Goal: Obtain resource: Download file/media

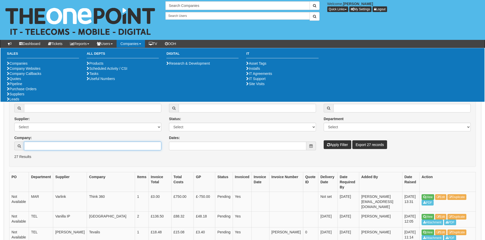
click at [60, 146] on input "Company:" at bounding box center [92, 146] width 137 height 9
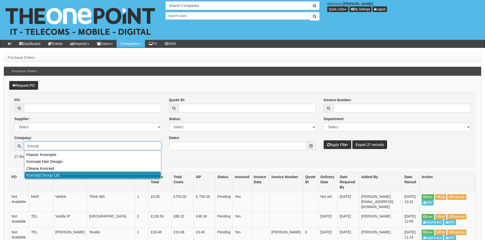
click at [55, 175] on link "Koncept Group Ltd" at bounding box center [93, 174] width 136 height 7
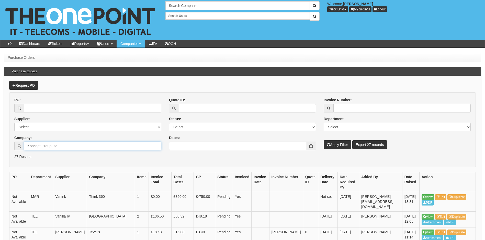
type input "Koncept Group Ltd"
click at [344, 144] on button "Apply Filter" at bounding box center [338, 144] width 28 height 9
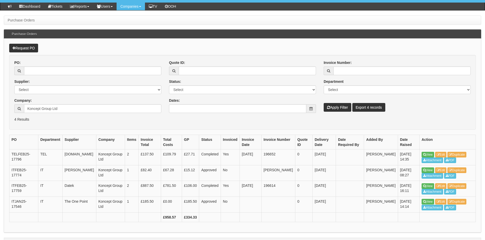
scroll to position [38, 0]
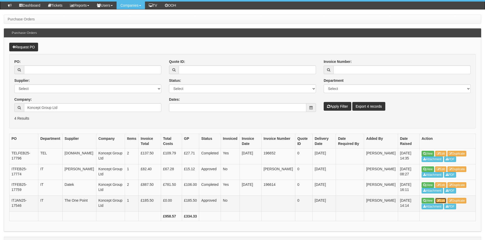
click at [443, 200] on link "Edit" at bounding box center [440, 201] width 11 height 6
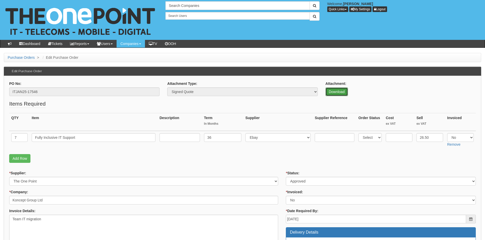
click at [338, 91] on link "Download" at bounding box center [336, 91] width 22 height 9
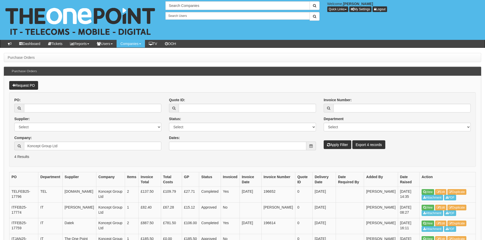
scroll to position [38, 0]
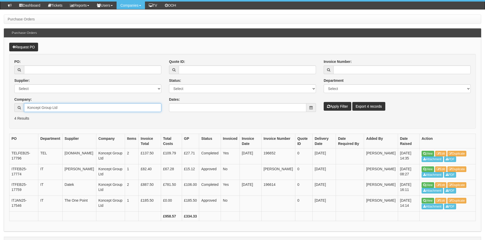
click at [70, 107] on input "Koncept Group Ltd" at bounding box center [92, 107] width 137 height 9
drag, startPoint x: 80, startPoint y: 108, endPoint x: 0, endPoint y: 101, distance: 80.0
click at [0, 102] on html "× Send Email × Add Appointment × Create Ticket × Create Proactive Activity × Ad…" at bounding box center [242, 107] width 485 height 290
drag, startPoint x: 41, startPoint y: 66, endPoint x: 63, endPoint y: 72, distance: 23.2
click at [40, 66] on input "PO:" at bounding box center [92, 69] width 137 height 9
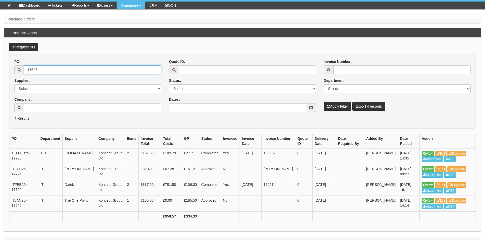
type input "17627"
click at [324, 102] on button "Apply Filter" at bounding box center [338, 106] width 28 height 9
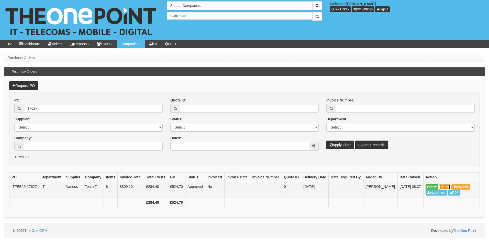
click at [447, 186] on link "Edit" at bounding box center [444, 187] width 11 height 6
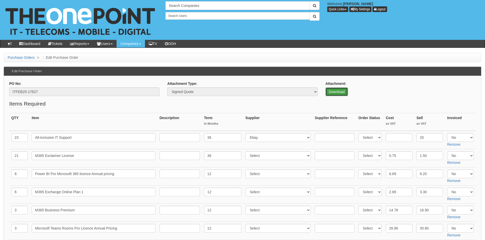
click at [340, 93] on link "Download" at bounding box center [336, 91] width 22 height 9
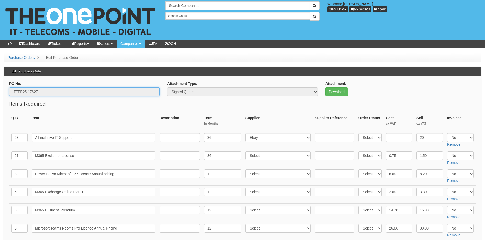
click at [152, 95] on input "ITFEB25-17627" at bounding box center [84, 91] width 150 height 9
click at [67, 93] on input "ITFEB25-17627" at bounding box center [84, 91] width 150 height 9
click at [142, 106] on fieldset "Items Required QTY Item Description Term In Months Supplier Supplier Reference …" at bounding box center [242, 196] width 466 height 192
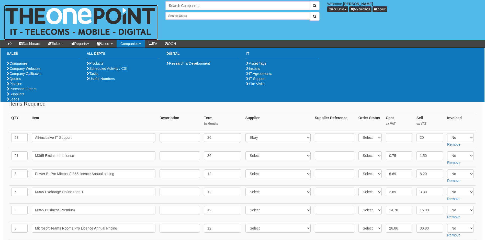
click at [153, 31] on img at bounding box center [81, 22] width 154 height 35
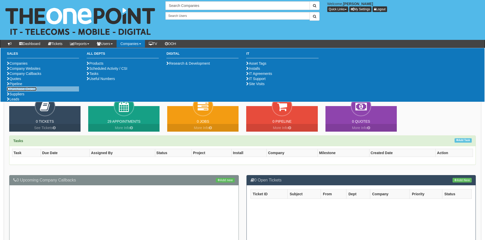
click at [26, 91] on link "Purchase Orders" at bounding box center [22, 89] width 30 height 4
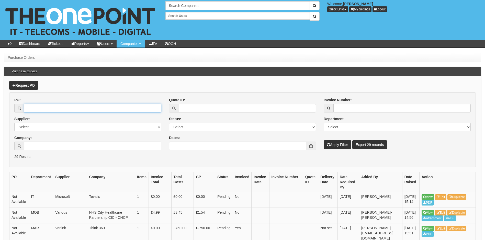
click at [69, 108] on input "PO:" at bounding box center [92, 108] width 137 height 9
type input "17718"
click at [324, 140] on button "Apply Filter" at bounding box center [338, 144] width 28 height 9
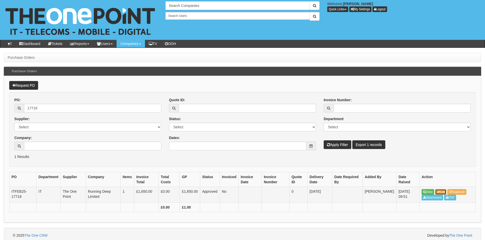
click at [444, 192] on link "Edit" at bounding box center [440, 192] width 11 height 6
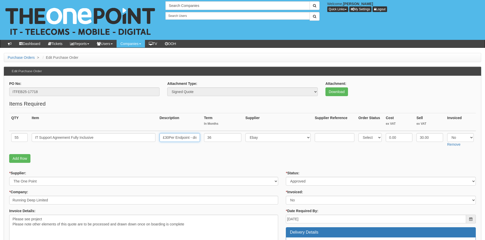
click at [188, 135] on input "£30Per Endpoint - discounted from £39.50" at bounding box center [179, 137] width 40 height 9
drag, startPoint x: 181, startPoint y: 136, endPoint x: 217, endPoint y: 136, distance: 36.5
click at [217, 136] on tr "55 IT Support Agreement Fully Inclusive £30Per Endpoint - discounted from £39.5…" at bounding box center [242, 140] width 466 height 18
click at [241, 153] on fieldset "Items Required QTY Item Description Term In Months Supplier Supplier Reference …" at bounding box center [242, 132] width 466 height 65
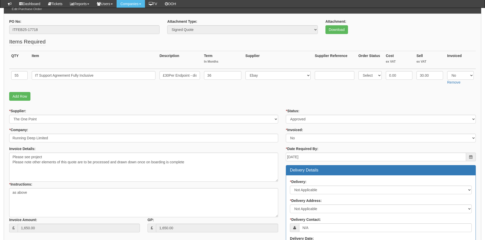
scroll to position [51, 0]
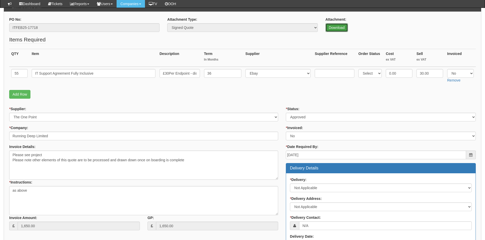
click at [340, 29] on link "Download" at bounding box center [336, 27] width 22 height 9
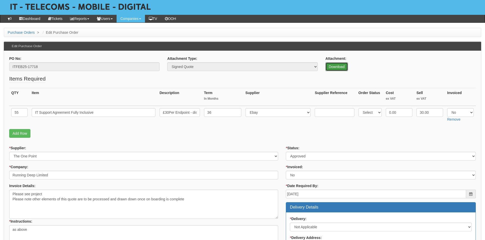
scroll to position [0, 0]
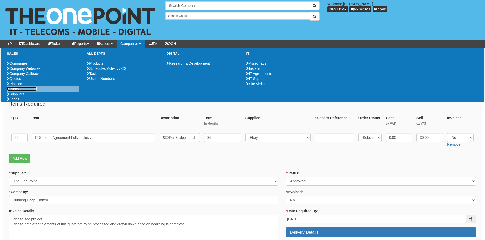
click at [21, 91] on link "Purchase Orders" at bounding box center [22, 89] width 30 height 4
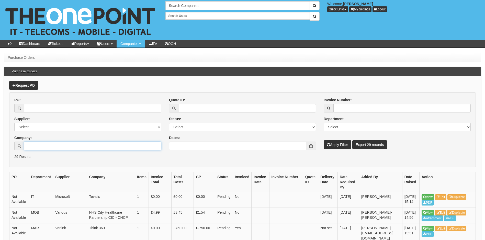
click at [43, 144] on input "Company:" at bounding box center [92, 146] width 137 height 9
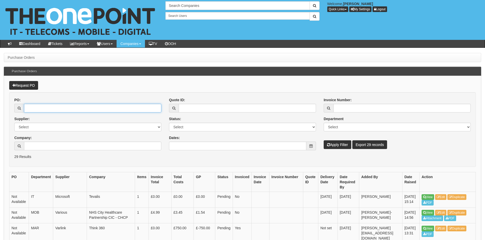
click at [51, 107] on input "PO:" at bounding box center [92, 108] width 137 height 9
drag, startPoint x: 61, startPoint y: 106, endPoint x: 71, endPoint y: 109, distance: 10.2
click at [61, 106] on input "PO:" at bounding box center [92, 108] width 137 height 9
type input "17464"
click at [324, 140] on button "Apply Filter" at bounding box center [338, 144] width 28 height 9
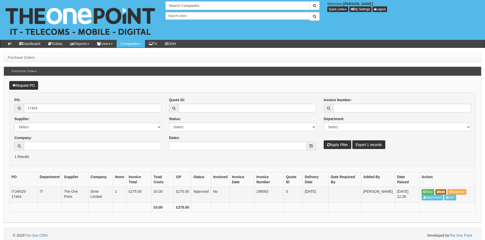
click at [444, 191] on link "Edit" at bounding box center [440, 192] width 11 height 6
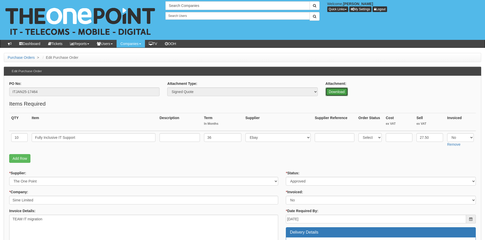
click at [335, 92] on link "Download" at bounding box center [336, 91] width 22 height 9
click at [337, 90] on link "Download" at bounding box center [336, 91] width 22 height 9
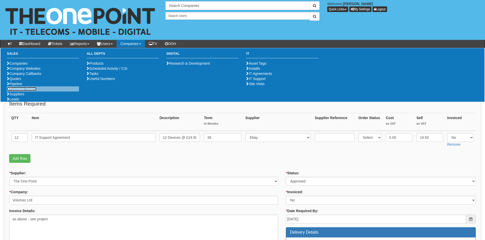
click at [24, 91] on link "Purchase Orders" at bounding box center [22, 89] width 30 height 4
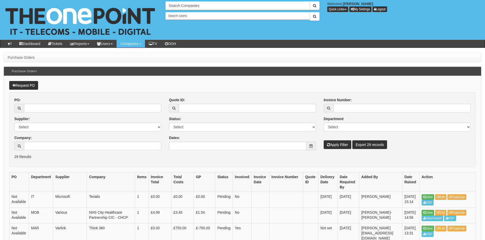
click at [53, 141] on div "Company:" at bounding box center [87, 142] width 147 height 15
click at [57, 143] on input "Company:" at bounding box center [92, 146] width 137 height 9
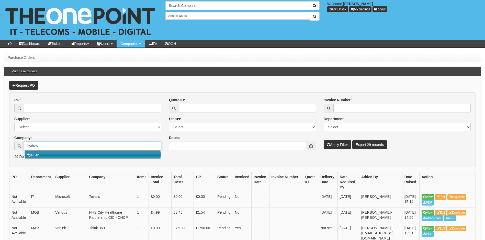
click at [42, 154] on link "Hydrov" at bounding box center [93, 154] width 136 height 7
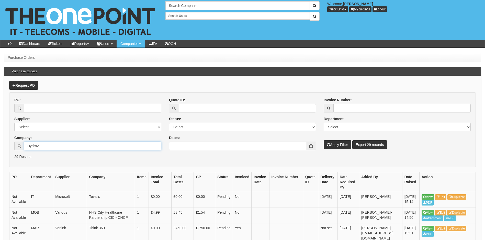
type input "Hydrov"
click at [347, 143] on button "Apply Filter" at bounding box center [338, 144] width 28 height 9
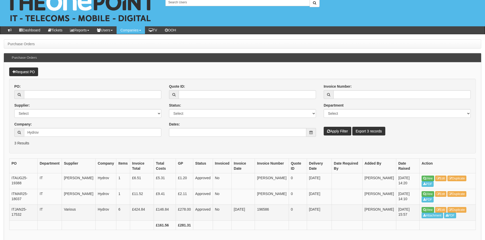
scroll to position [35, 0]
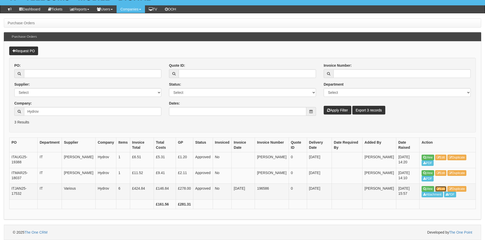
click at [445, 188] on link "Edit" at bounding box center [440, 189] width 11 height 6
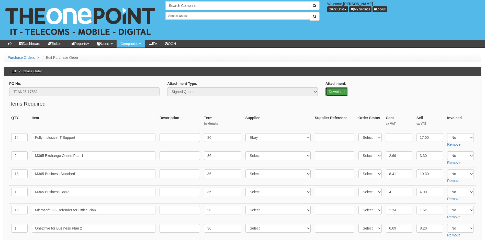
click at [338, 90] on link "Download" at bounding box center [336, 91] width 22 height 9
click at [341, 89] on link "Download" at bounding box center [336, 91] width 22 height 9
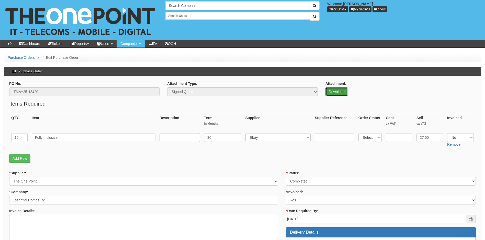
click at [335, 93] on link "Download" at bounding box center [336, 91] width 22 height 9
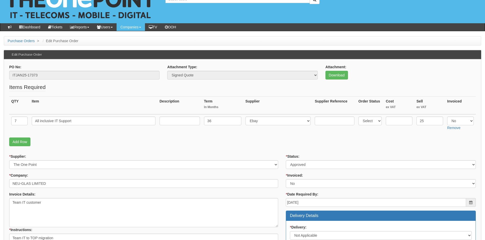
scroll to position [26, 0]
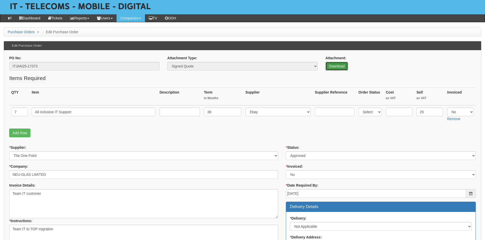
click at [339, 65] on link "Download" at bounding box center [336, 66] width 22 height 9
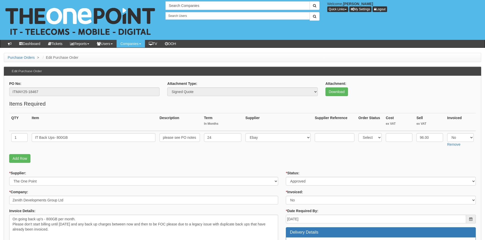
click at [240, 156] on p "Add Row" at bounding box center [242, 158] width 466 height 9
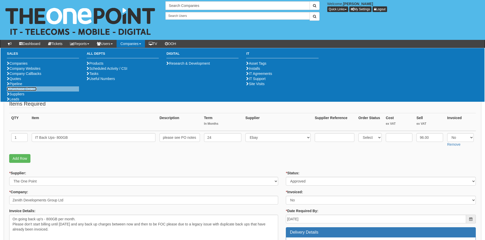
click at [24, 91] on link "Purchase Orders" at bounding box center [22, 89] width 30 height 4
click at [23, 91] on link "Purchase Orders" at bounding box center [22, 89] width 30 height 4
click at [17, 91] on link "Purchase Orders" at bounding box center [22, 89] width 30 height 4
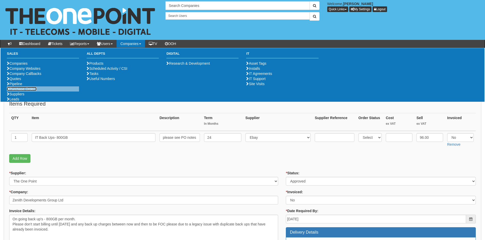
click at [17, 91] on link "Purchase Orders" at bounding box center [22, 89] width 30 height 4
click at [9, 91] on icon at bounding box center [8, 89] width 3 height 4
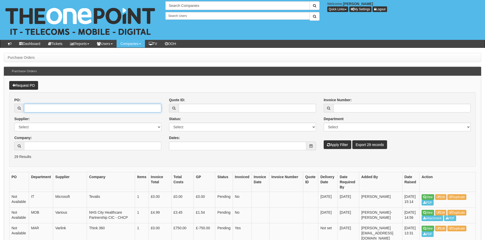
click at [39, 107] on input "PO:" at bounding box center [92, 108] width 137 height 9
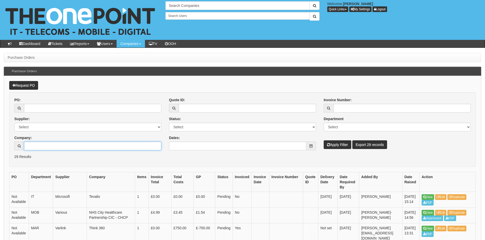
click at [50, 144] on input "Company:" at bounding box center [92, 146] width 137 height 9
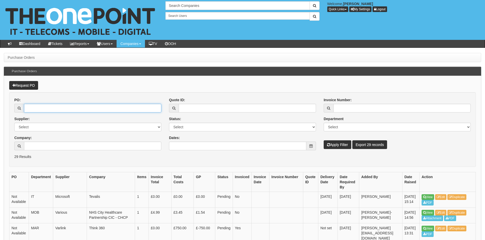
click at [43, 107] on input "PO:" at bounding box center [92, 108] width 137 height 9
type input "17411"
click at [324, 140] on button "Apply Filter" at bounding box center [338, 144] width 28 height 9
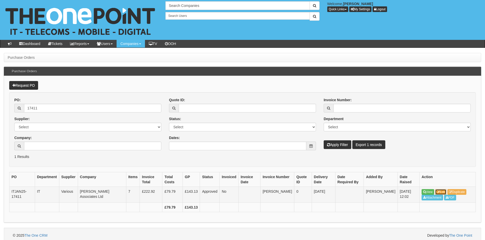
click at [444, 190] on link "Edit" at bounding box center [440, 192] width 11 height 6
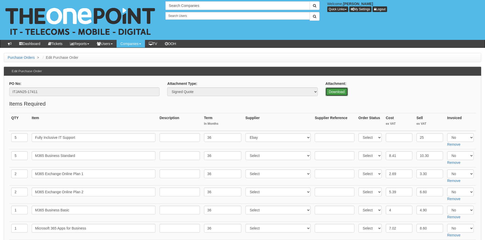
click at [336, 92] on link "Download" at bounding box center [336, 91] width 22 height 9
